Goal: Transaction & Acquisition: Obtain resource

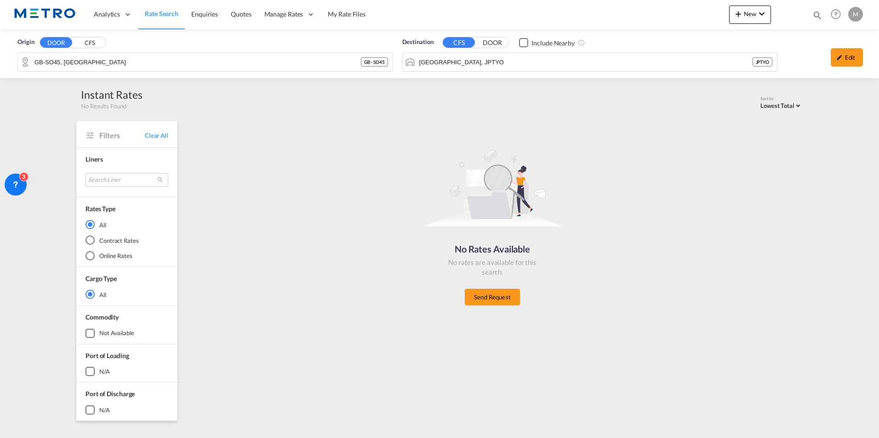
click at [156, 23] on link "Rate Search" at bounding box center [161, 15] width 46 height 30
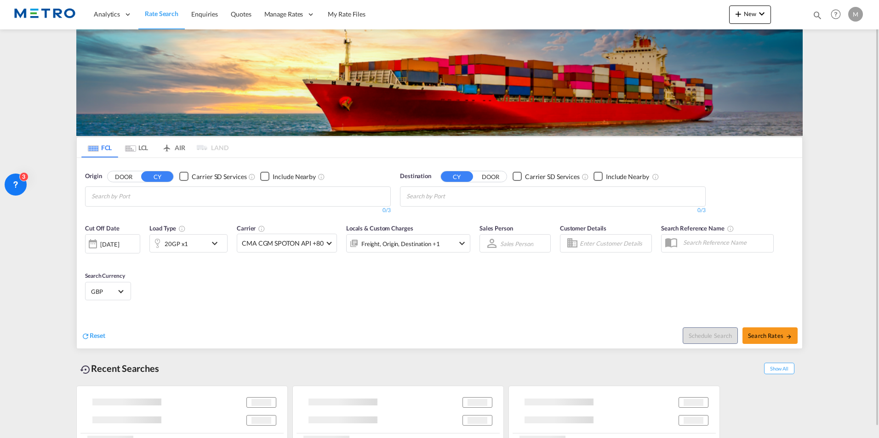
click at [120, 143] on md-tab-item "LCL" at bounding box center [136, 147] width 37 height 20
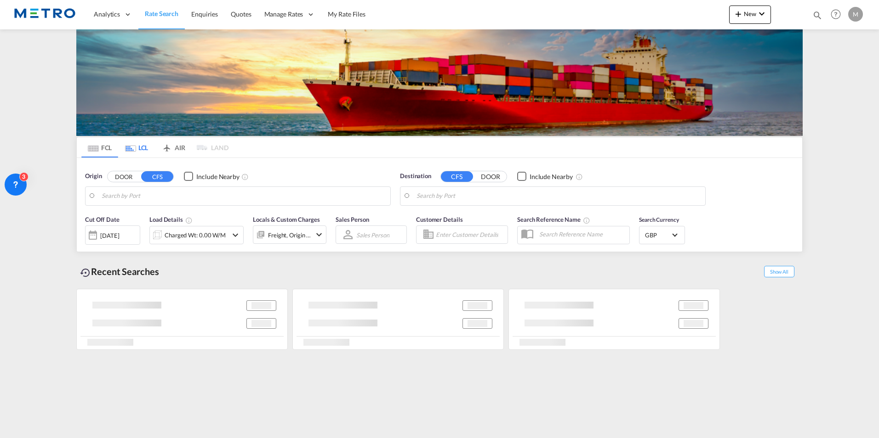
click at [142, 153] on div "FCL LCL AIR LAND FCL LCL AIR LAND Origin DOOR CFS Include Nearby Destination CF…" at bounding box center [439, 190] width 726 height 323
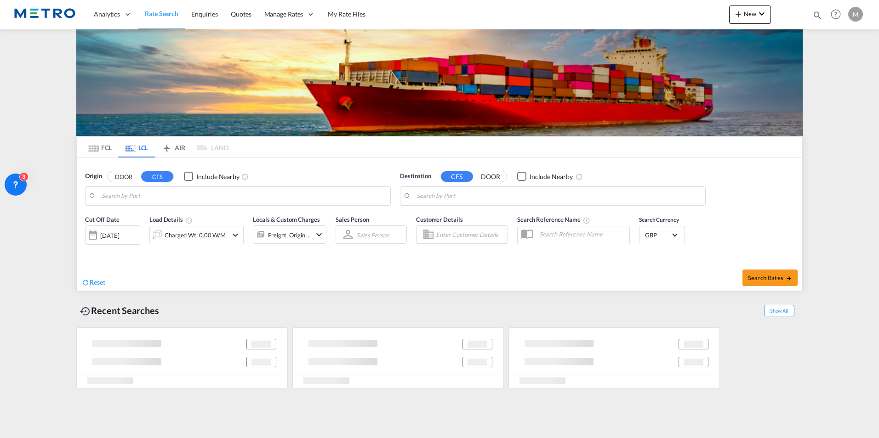
type input "GB-SO45, [GEOGRAPHIC_DATA]"
type input "[GEOGRAPHIC_DATA], JPTYO"
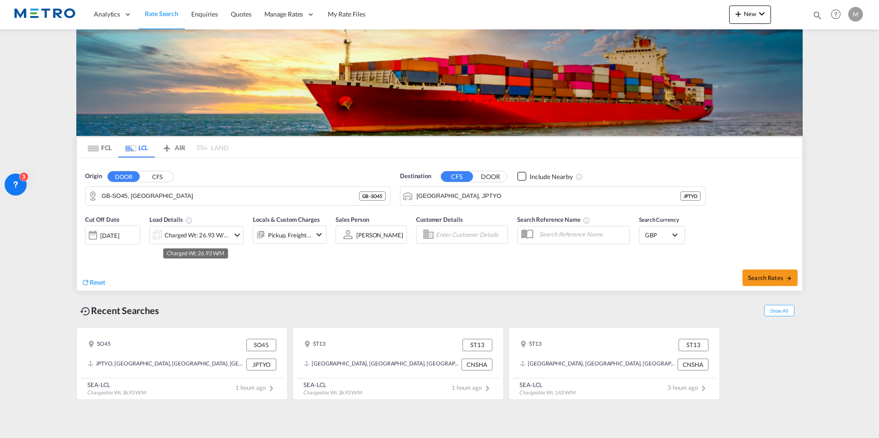
click at [227, 236] on div "Charged Wt: 26.93 W/M" at bounding box center [197, 235] width 65 height 13
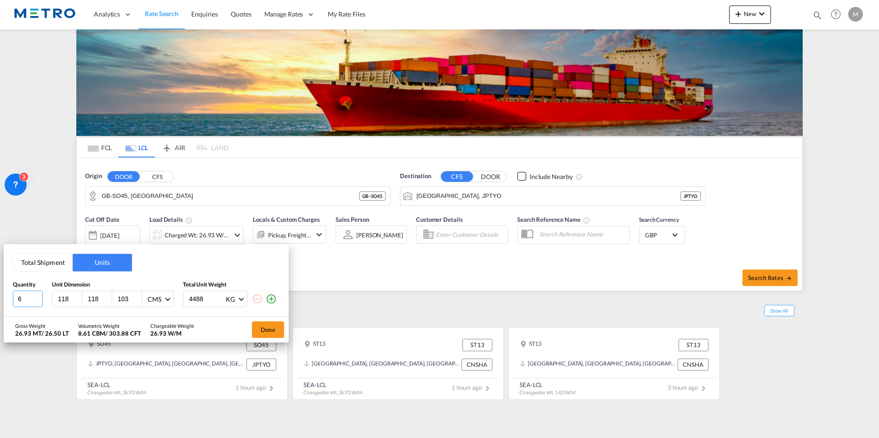
click at [28, 300] on input "6" at bounding box center [28, 299] width 30 height 17
click at [0, 303] on html "Analytics Reports Dashboard Rate Search Enquiries Quotes" at bounding box center [439, 219] width 879 height 438
type input "1"
type input "112"
type input "110"
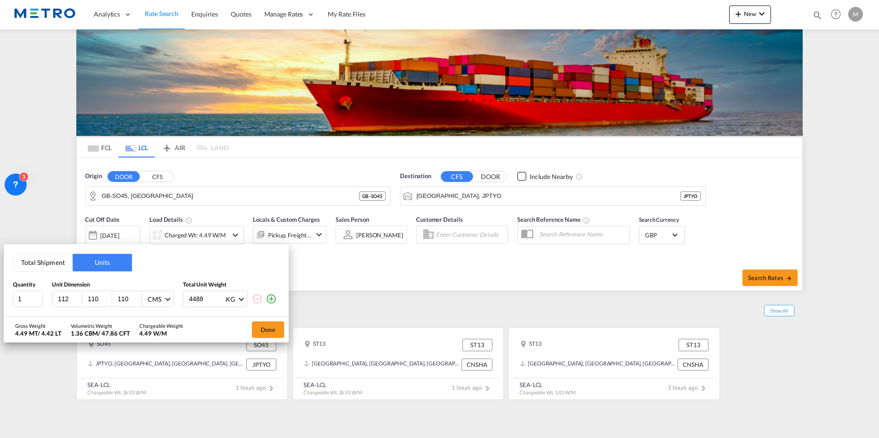
type input "110"
drag, startPoint x: 213, startPoint y: 296, endPoint x: 65, endPoint y: 305, distance: 147.8
click at [68, 304] on div "1 112 110 110 CMS CMS Inches 4488 KG KG LB" at bounding box center [146, 299] width 267 height 17
type input "1002"
click at [272, 329] on button "Done" at bounding box center [268, 330] width 32 height 17
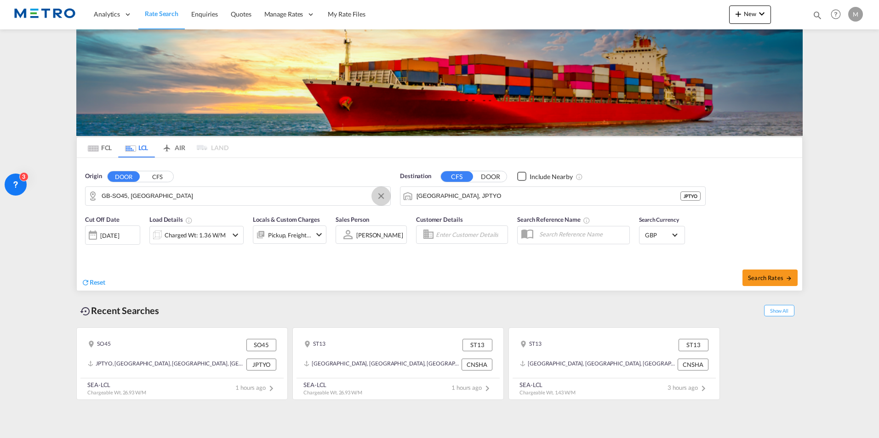
click at [385, 196] on button "Clear Input" at bounding box center [381, 196] width 14 height 14
drag, startPoint x: 696, startPoint y: 197, endPoint x: 430, endPoint y: 195, distance: 266.1
click at [696, 197] on button "Clear Input" at bounding box center [696, 196] width 14 height 14
click at [119, 202] on body "Analytics Reports Dashboard Rate Search Enquiries Quotes" at bounding box center [439, 219] width 879 height 438
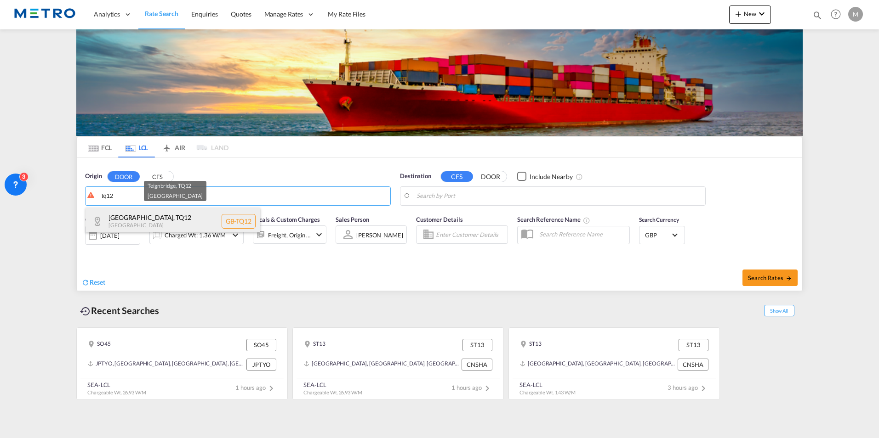
click at [151, 219] on div "Teignbridge , TQ12 [GEOGRAPHIC_DATA] [GEOGRAPHIC_DATA]-TQ12" at bounding box center [172, 222] width 175 height 28
type input "GB-TQ12, [GEOGRAPHIC_DATA]"
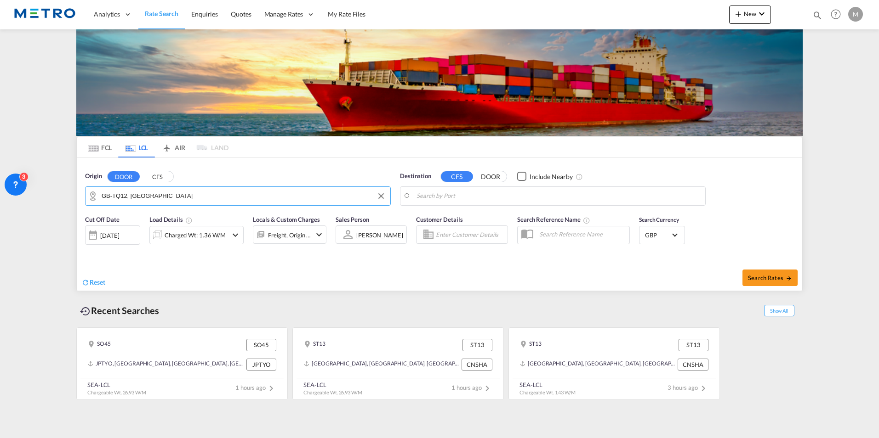
click at [517, 199] on body "Analytics Reports Dashboard Rate Search Enquiries Quotes" at bounding box center [439, 219] width 879 height 438
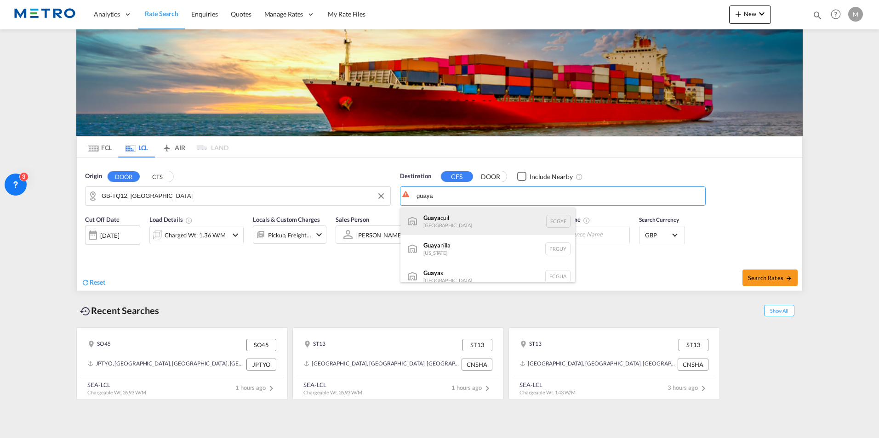
click at [486, 218] on div "Guaya quil [GEOGRAPHIC_DATA] [GEOGRAPHIC_DATA]" at bounding box center [487, 222] width 175 height 28
type input "[GEOGRAPHIC_DATA], ECGYE"
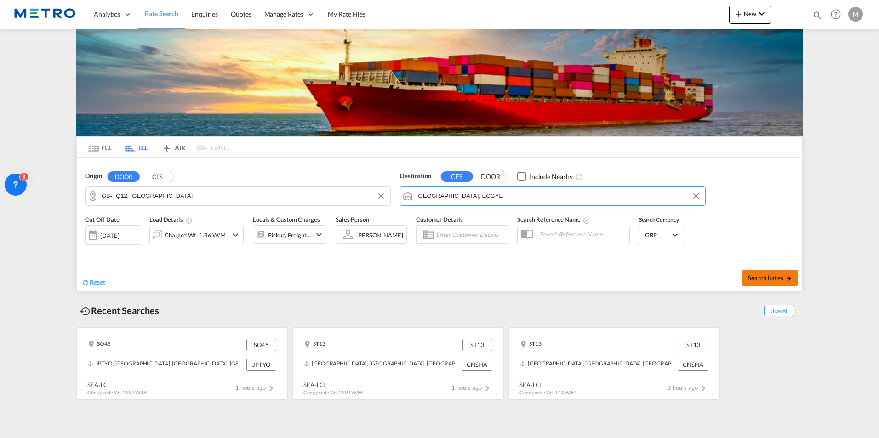
click at [788, 283] on button "Search Rates" at bounding box center [769, 278] width 55 height 17
type input "TQ12 to ECGYE / [DATE]"
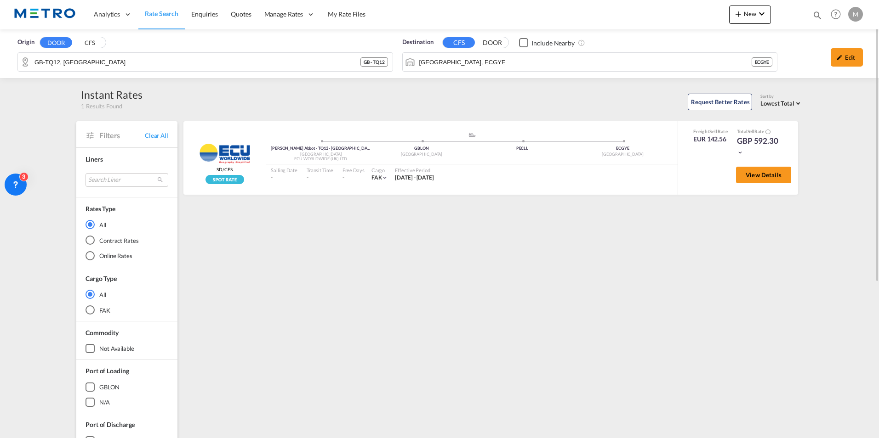
click at [277, 108] on div "Request Better Rates Sort by Lowest Total Lowest Freight Lowest Total Fastest T…" at bounding box center [472, 100] width 660 height 19
click at [335, 178] on div "Transit Time -" at bounding box center [320, 174] width 36 height 19
click at [381, 180] on md-icon "icon-chevron-down" at bounding box center [384, 178] width 6 height 6
click at [740, 152] on div "FAK |" at bounding box center [439, 219] width 879 height 438
click at [740, 152] on md-icon "icon-chevron-down" at bounding box center [740, 152] width 6 height 6
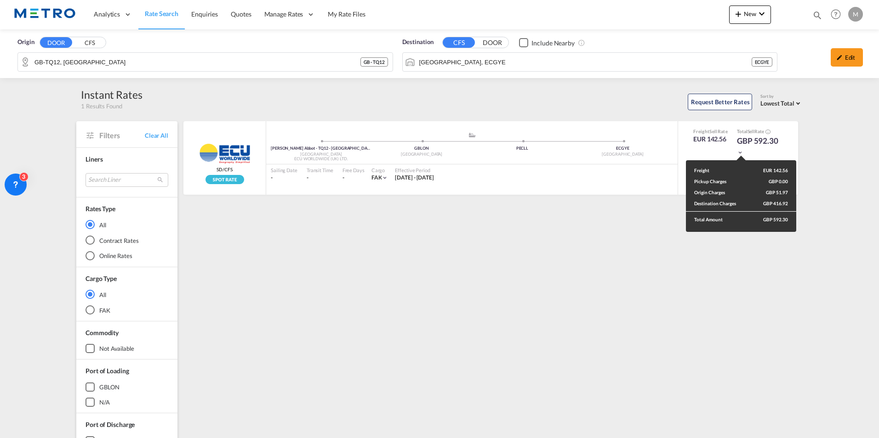
click at [446, 325] on div "Freight EUR 142.56 Pickup Charges GBP 0.00 Origin Charges GBP 51.97 Destination…" at bounding box center [439, 219] width 879 height 438
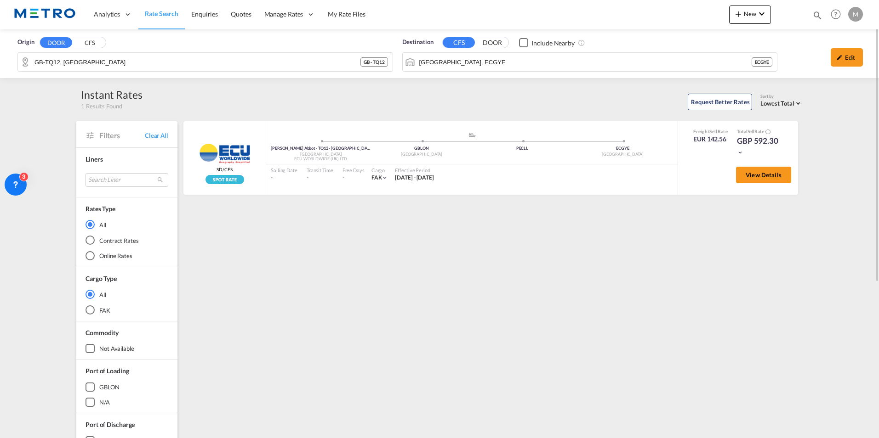
click at [170, 17] on span "Rate Search" at bounding box center [162, 14] width 34 height 8
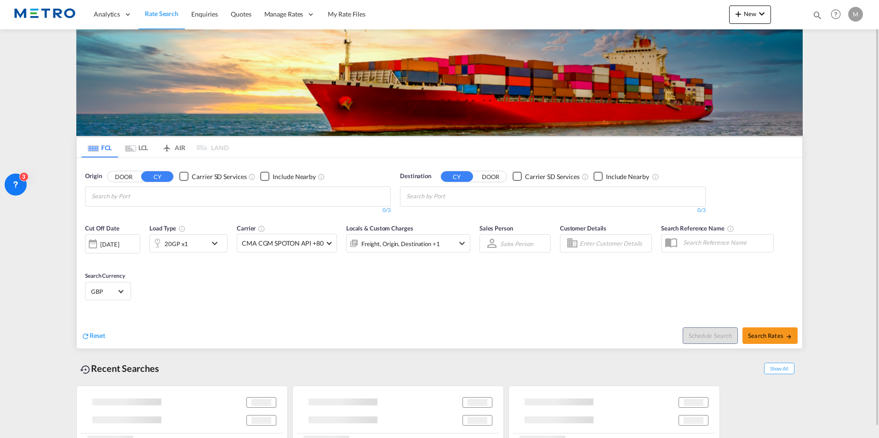
click at [133, 152] on md-tab-item "LCL" at bounding box center [136, 147] width 37 height 20
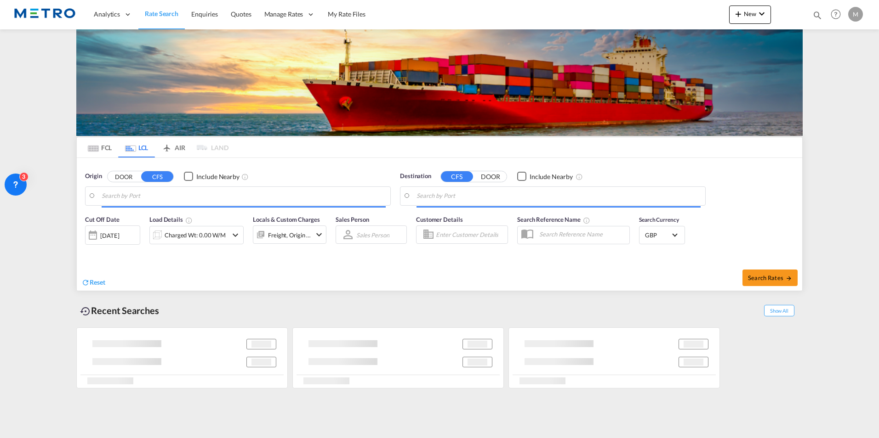
type input "GB-TQ12, [GEOGRAPHIC_DATA]"
type input "[GEOGRAPHIC_DATA], ECGYE"
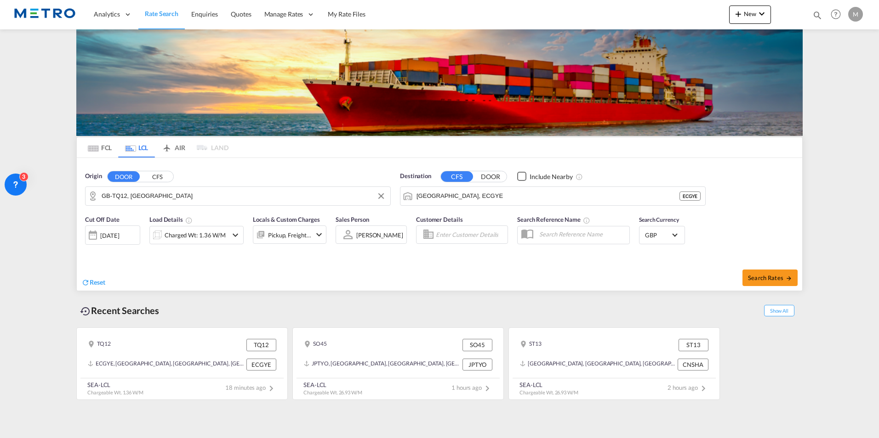
click at [186, 196] on input "GB-TQ12, [GEOGRAPHIC_DATA]" at bounding box center [244, 196] width 284 height 14
click at [388, 193] on md-input-container "GB-TQ12, [GEOGRAPHIC_DATA]" at bounding box center [237, 196] width 305 height 18
click at [380, 195] on button "Clear Input" at bounding box center [381, 196] width 14 height 14
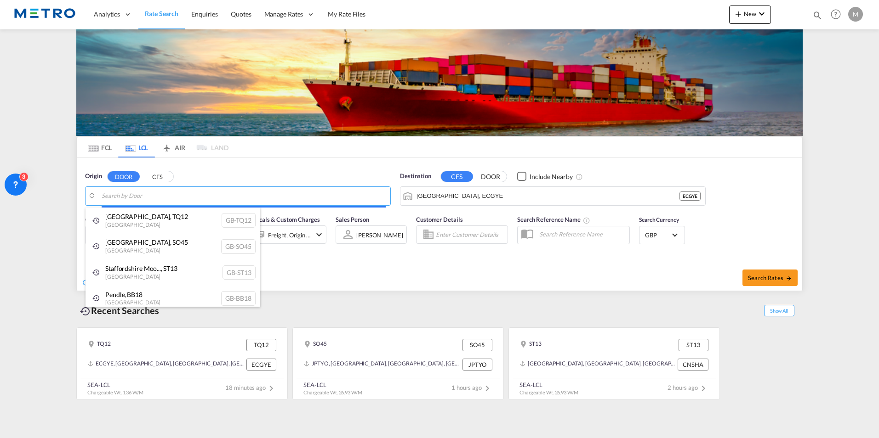
click at [146, 198] on body "Analytics Reports Dashboard Rate Search Enquiries Quotes" at bounding box center [439, 219] width 879 height 438
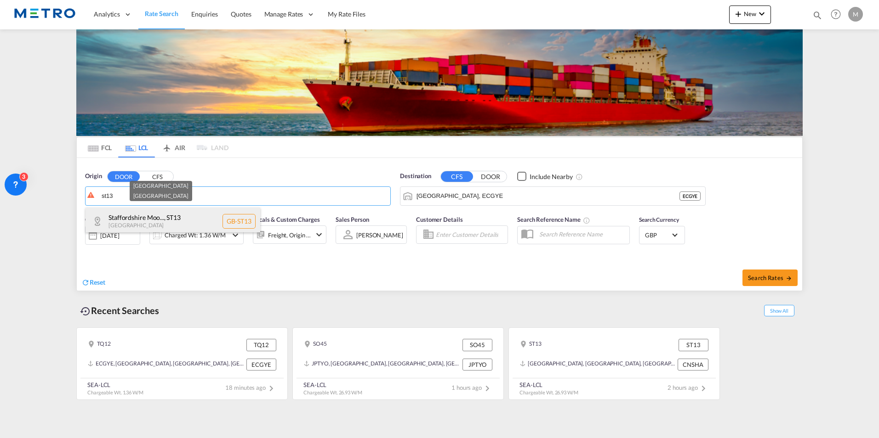
drag, startPoint x: 171, startPoint y: 216, endPoint x: 481, endPoint y: 199, distance: 310.7
click at [172, 216] on div "Staffordshire Moo... , [GEOGRAPHIC_DATA] [GEOGRAPHIC_DATA]-ST13" at bounding box center [172, 222] width 175 height 28
type input "GB-ST13, [GEOGRAPHIC_DATA]"
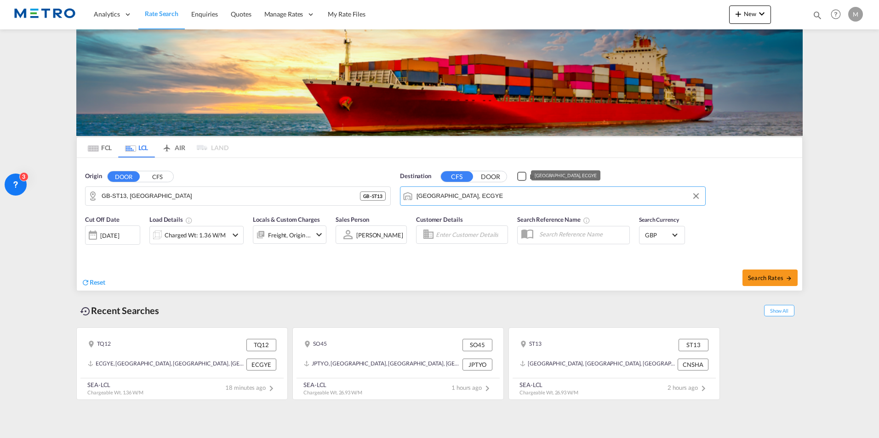
click at [451, 201] on input "[GEOGRAPHIC_DATA], ECGYE" at bounding box center [558, 196] width 284 height 14
click at [695, 196] on button "Clear Input" at bounding box center [696, 196] width 14 height 14
click at [490, 215] on div "[GEOGRAPHIC_DATA] , SH [GEOGRAPHIC_DATA] [GEOGRAPHIC_DATA]" at bounding box center [487, 222] width 175 height 28
type input "[GEOGRAPHIC_DATA], SH, CNSHA"
click at [230, 239] on md-icon "icon-chevron-down" at bounding box center [235, 235] width 11 height 11
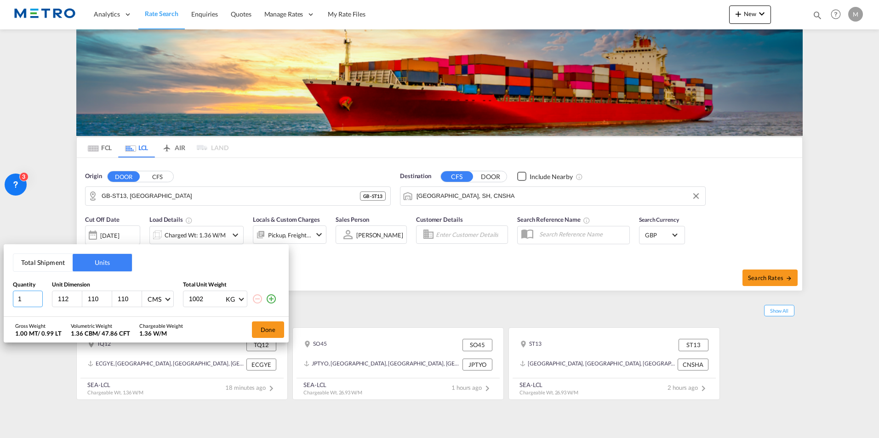
drag, startPoint x: 13, startPoint y: 298, endPoint x: 0, endPoint y: 299, distance: 13.4
click at [0, 299] on html "Analytics Reports Dashboard Rate Search Enquiries Quotes" at bounding box center [439, 219] width 879 height 438
type input "2"
click at [76, 298] on input "118119" at bounding box center [69, 299] width 25 height 8
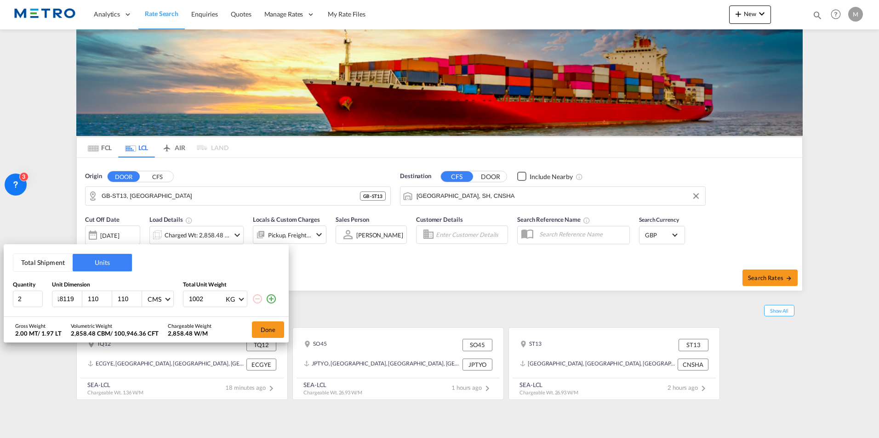
click at [71, 301] on input "118119" at bounding box center [69, 299] width 25 height 8
drag, startPoint x: 74, startPoint y: 298, endPoint x: 0, endPoint y: 298, distance: 74.0
click at [57, 298] on input "118122" at bounding box center [69, 299] width 25 height 8
click at [78, 298] on input "118123" at bounding box center [69, 299] width 25 height 8
type input "118122"
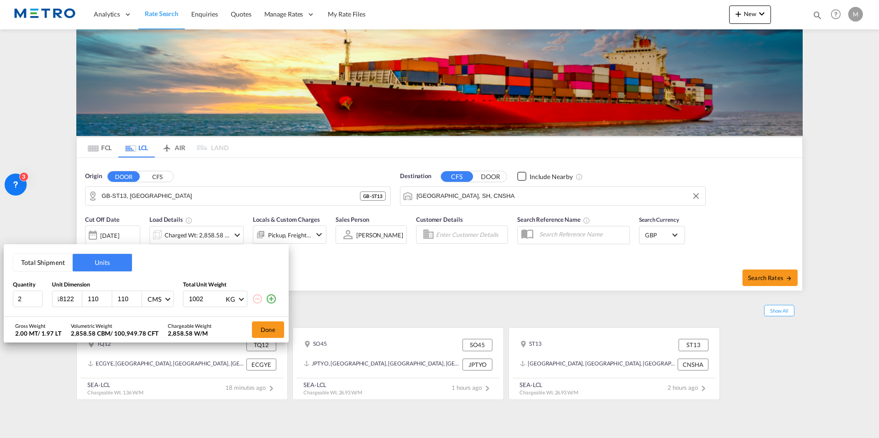
click at [77, 300] on input "118122" at bounding box center [69, 299] width 25 height 8
click at [61, 265] on button "Total Shipment" at bounding box center [42, 262] width 59 height 17
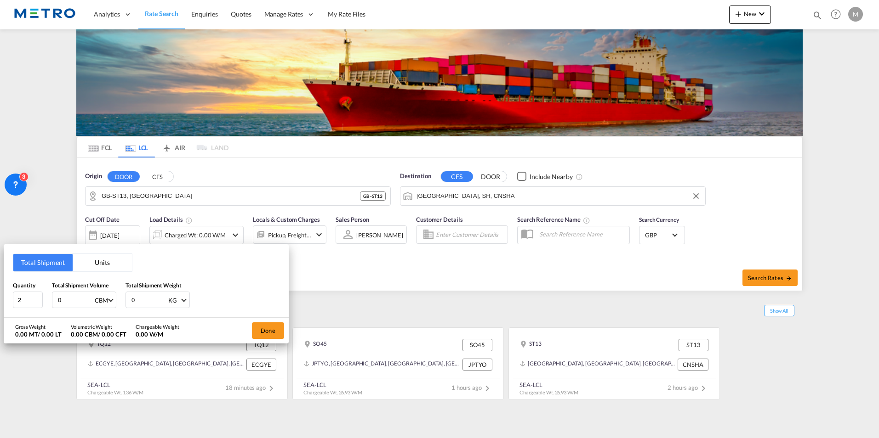
click at [101, 265] on button "Units" at bounding box center [102, 262] width 59 height 17
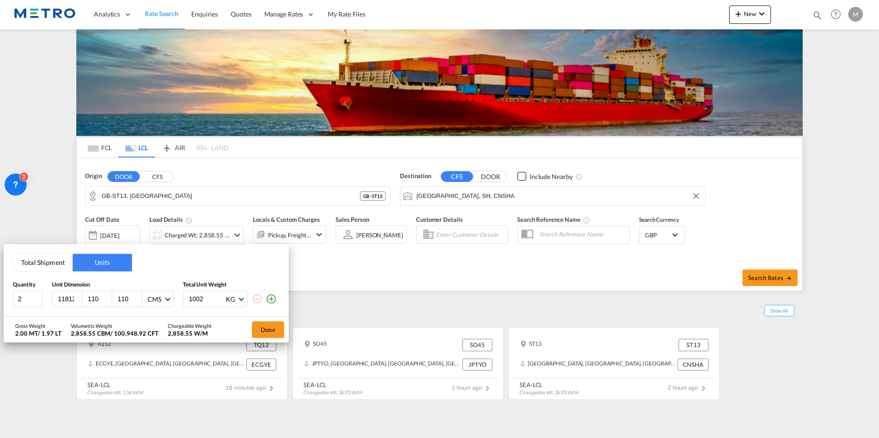
scroll to position [0, 6]
click at [78, 302] on input "118121" at bounding box center [69, 299] width 25 height 8
click at [78, 302] on input "118120" at bounding box center [69, 299] width 25 height 8
click at [78, 302] on input "118119" at bounding box center [69, 299] width 25 height 8
click at [78, 302] on input "118118" at bounding box center [69, 299] width 25 height 8
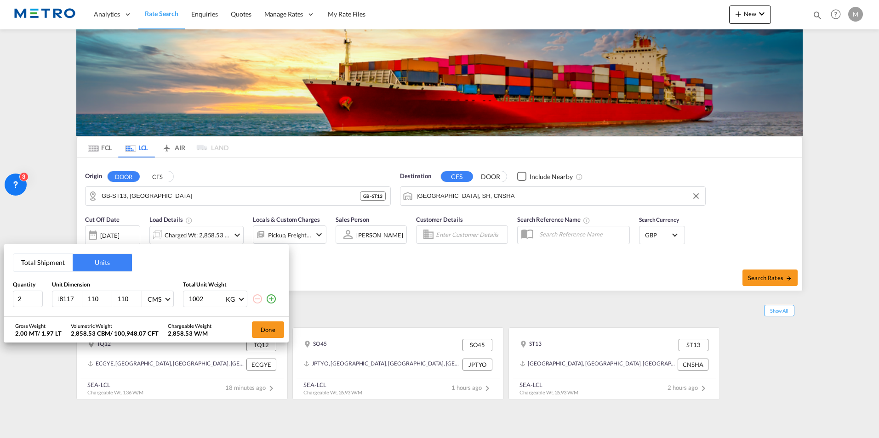
click at [78, 302] on input "118117" at bounding box center [69, 299] width 25 height 8
click at [78, 302] on input "118116" at bounding box center [69, 299] width 25 height 8
click at [78, 302] on input "118112" at bounding box center [69, 299] width 25 height 8
click at [78, 302] on input "118111" at bounding box center [69, 299] width 25 height 8
click at [78, 302] on input "118110" at bounding box center [69, 299] width 25 height 8
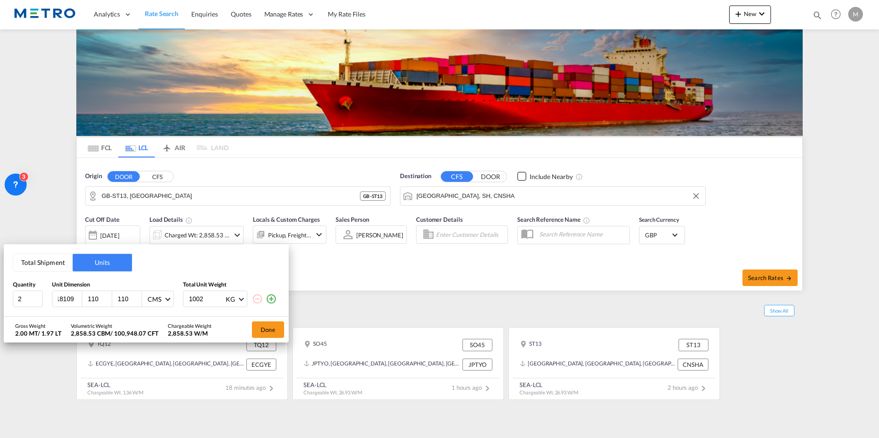
click at [78, 302] on input "118109" at bounding box center [69, 299] width 25 height 8
click at [78, 302] on input "118108" at bounding box center [69, 299] width 25 height 8
click at [78, 302] on input "118107" at bounding box center [69, 299] width 25 height 8
click at [78, 302] on input "118106" at bounding box center [69, 299] width 25 height 8
click at [78, 302] on input "118105" at bounding box center [69, 299] width 25 height 8
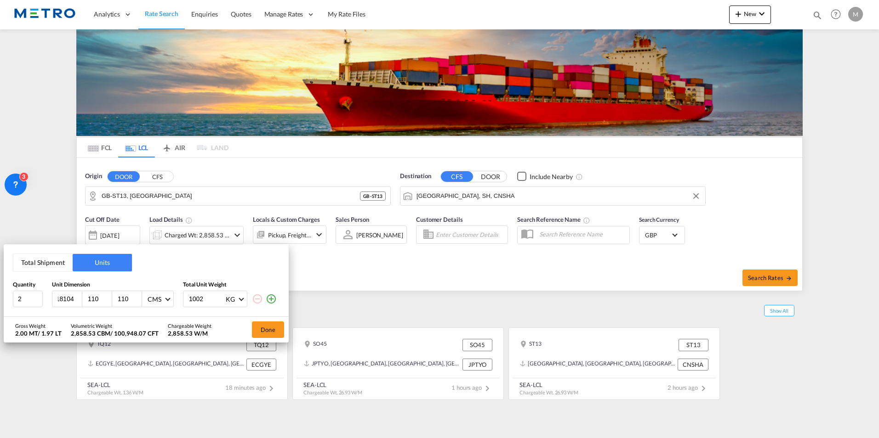
click at [78, 302] on input "118104" at bounding box center [69, 299] width 25 height 8
click at [78, 302] on input "118103" at bounding box center [69, 299] width 25 height 8
click at [78, 302] on input "118102" at bounding box center [69, 299] width 25 height 8
click at [78, 302] on input "118101" at bounding box center [69, 299] width 25 height 8
click at [78, 302] on input "118100" at bounding box center [69, 299] width 25 height 8
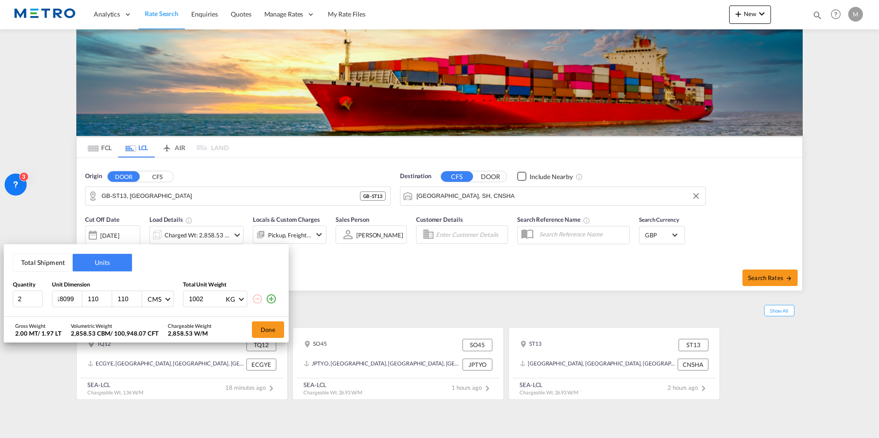
click at [78, 302] on input "118099" at bounding box center [69, 299] width 25 height 8
click at [78, 302] on input "118098" at bounding box center [69, 299] width 25 height 8
click at [78, 302] on input "118093" at bounding box center [69, 299] width 25 height 8
drag, startPoint x: 72, startPoint y: 298, endPoint x: 21, endPoint y: 301, distance: 51.6
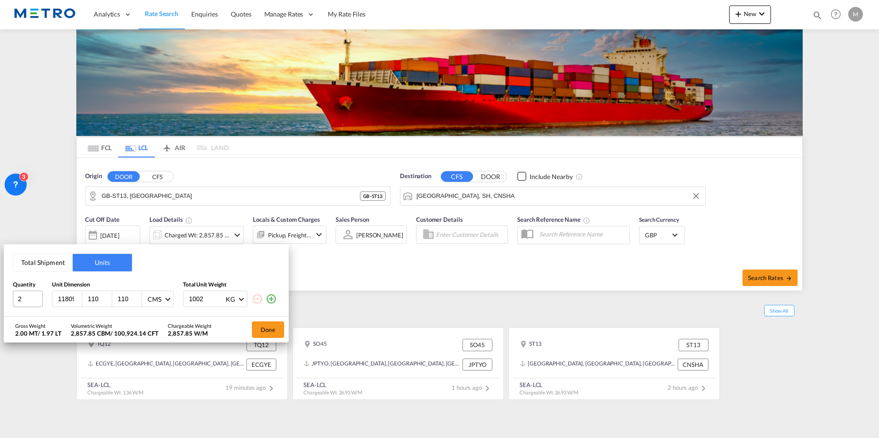
click at [21, 301] on div "2 118093 110 110 CMS CMS Inches 1002 KG KG LB" at bounding box center [146, 299] width 267 height 17
type input "3"
type input "118"
type input "103"
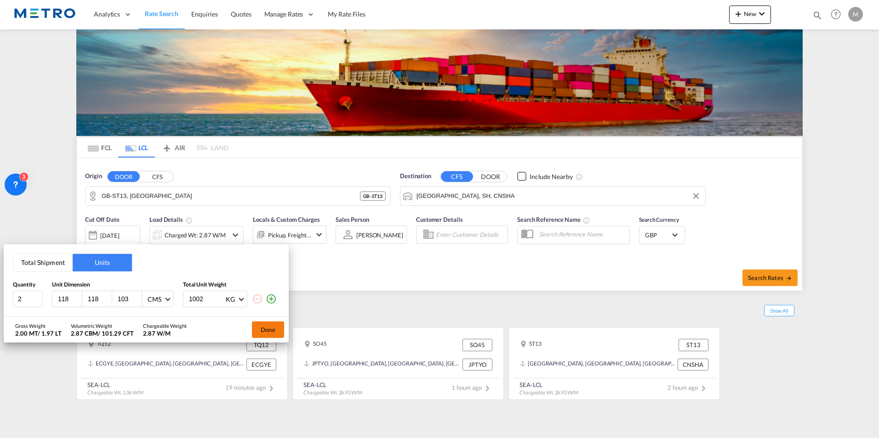
click at [270, 326] on button "Done" at bounding box center [268, 330] width 32 height 17
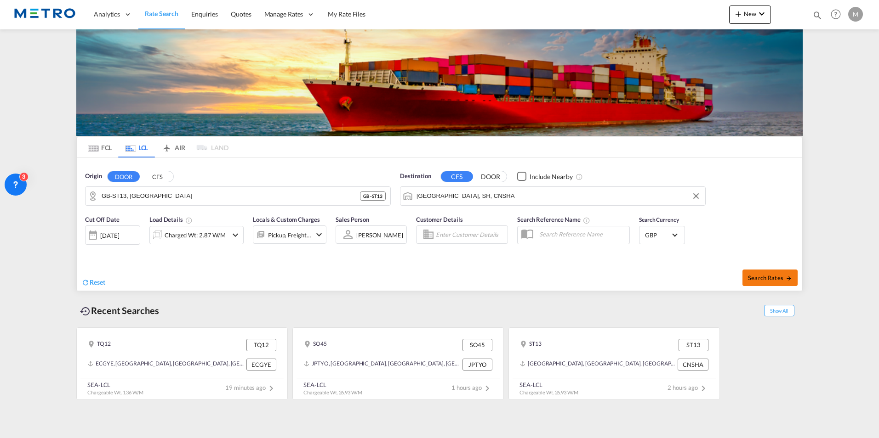
click at [771, 278] on span "Search Rates" at bounding box center [770, 277] width 44 height 7
type input "ST13 to CNSHA / [DATE]"
